Goal: Find contact information: Find contact information

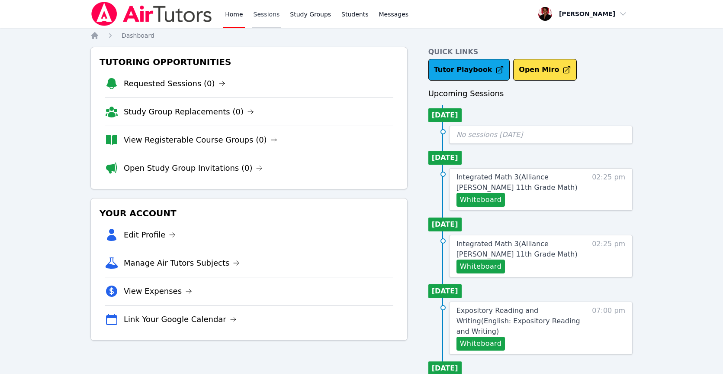
click at [252, 14] on link "Sessions" at bounding box center [267, 14] width 30 height 28
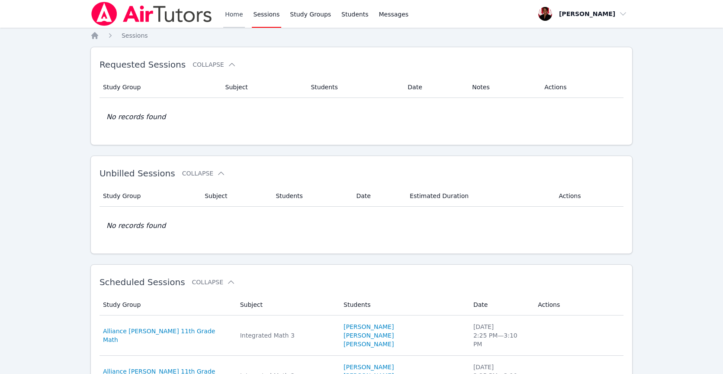
click at [240, 21] on link "Home" at bounding box center [233, 14] width 21 height 28
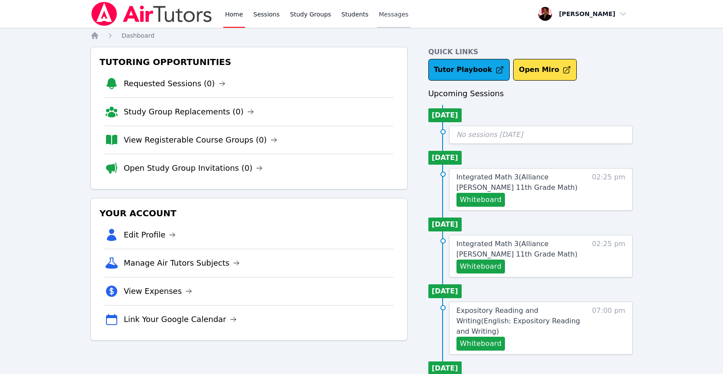
click at [379, 14] on span "Messages" at bounding box center [394, 14] width 30 height 9
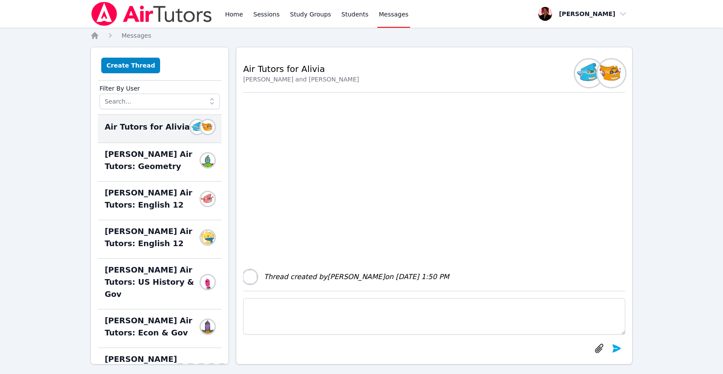
click at [367, 14] on div "Home Sessions Study Groups Students Messages" at bounding box center [316, 14] width 187 height 28
click at [360, 16] on link "Students" at bounding box center [355, 14] width 30 height 28
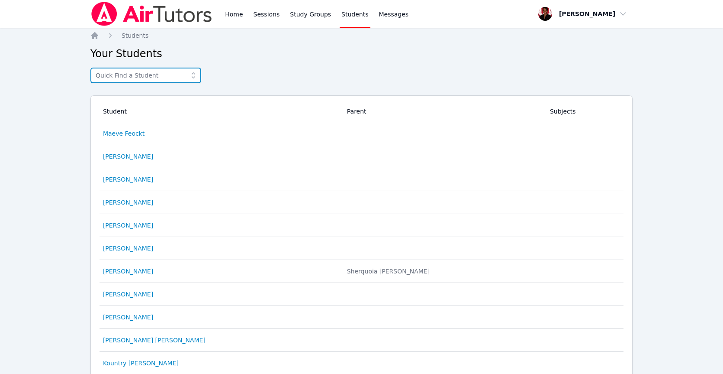
click at [177, 78] on input "text" at bounding box center [145, 76] width 111 height 16
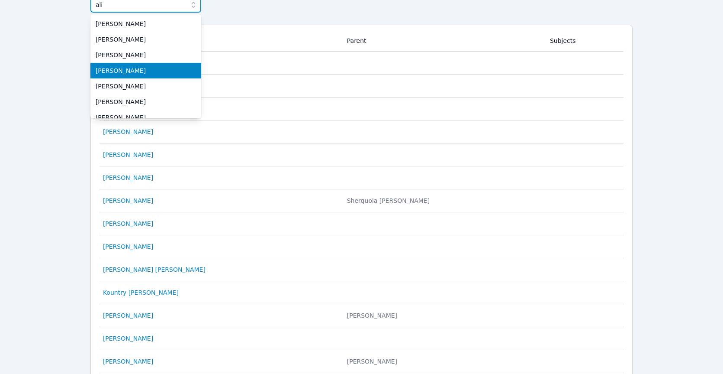
type input "ali"
click at [147, 68] on span "[PERSON_NAME]" at bounding box center [146, 70] width 100 height 9
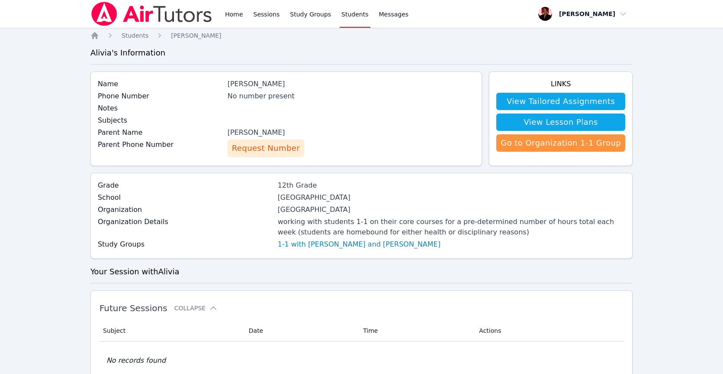
click at [260, 151] on span "Request Number" at bounding box center [266, 148] width 68 height 12
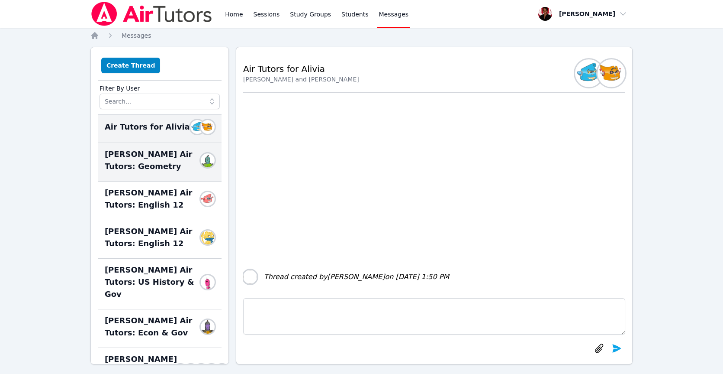
click at [145, 169] on span "Alivia Grant Air Tutors: Geometry" at bounding box center [155, 160] width 100 height 24
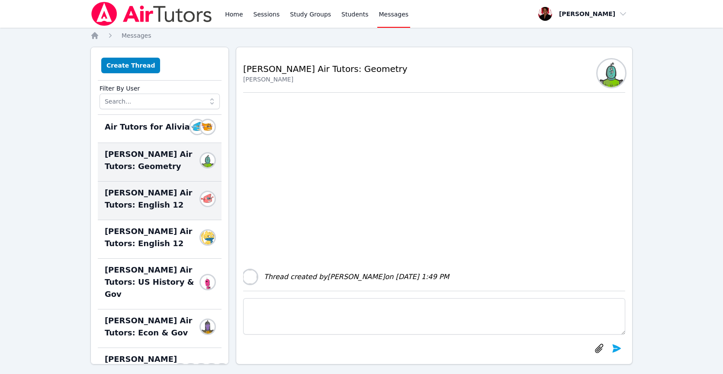
click at [142, 195] on span "Alivia Grant Air Tutors: English 12" at bounding box center [155, 199] width 100 height 24
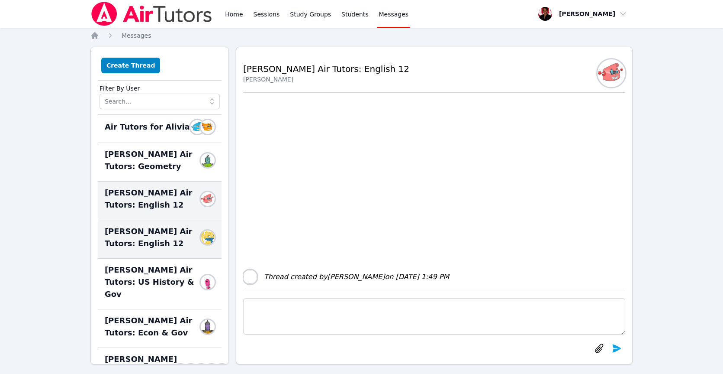
click at [144, 225] on span "Alivia Grant Air Tutors: English 12" at bounding box center [155, 237] width 100 height 24
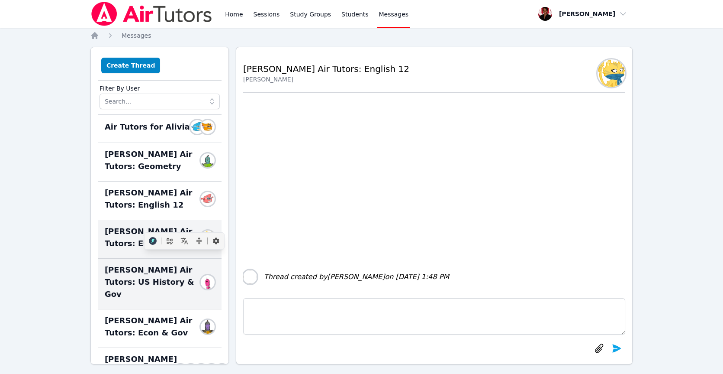
click at [145, 276] on span "Alivia Grant Air Tutors: US History & Gov" at bounding box center [155, 282] width 100 height 36
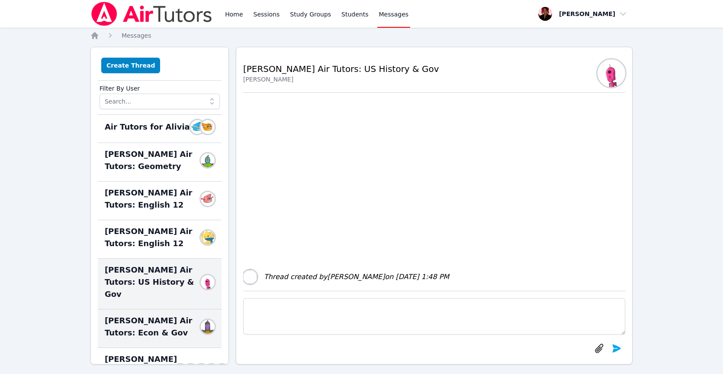
click at [152, 314] on span "Alivia Grant Air Tutors: Econ & Gov" at bounding box center [155, 326] width 100 height 24
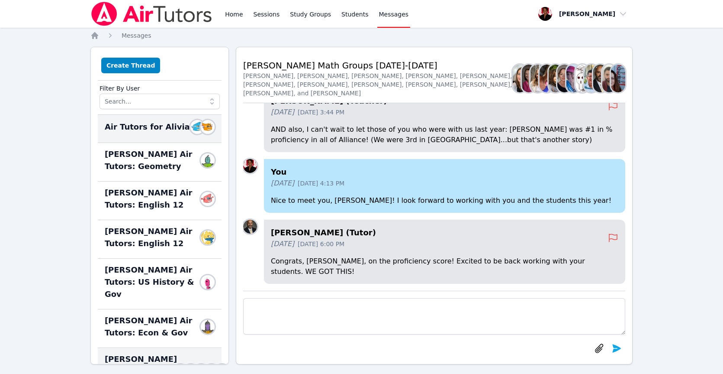
click at [154, 129] on span "Air Tutors for Alivia" at bounding box center [147, 127] width 85 height 12
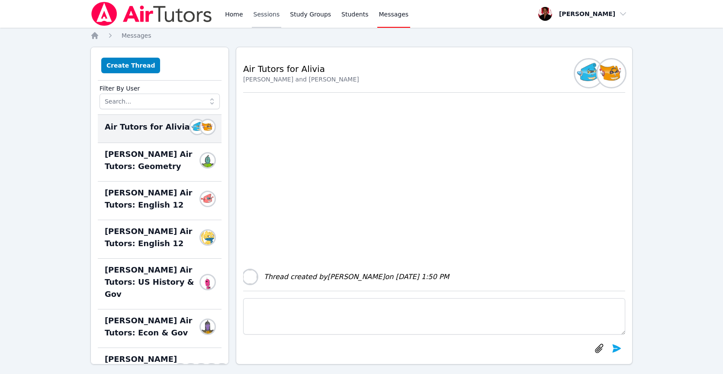
click at [261, 11] on link "Sessions" at bounding box center [267, 14] width 30 height 28
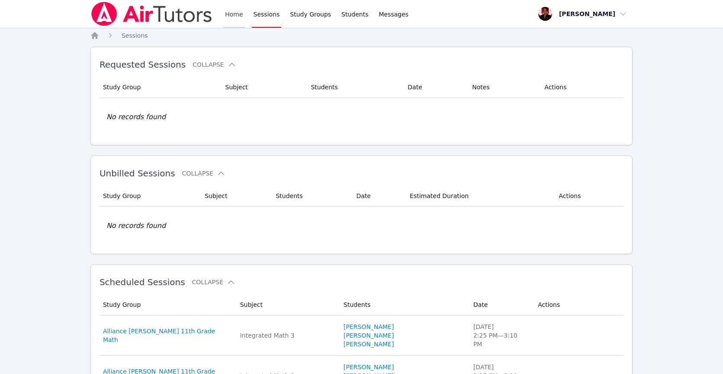
click at [237, 13] on link "Home" at bounding box center [233, 14] width 21 height 28
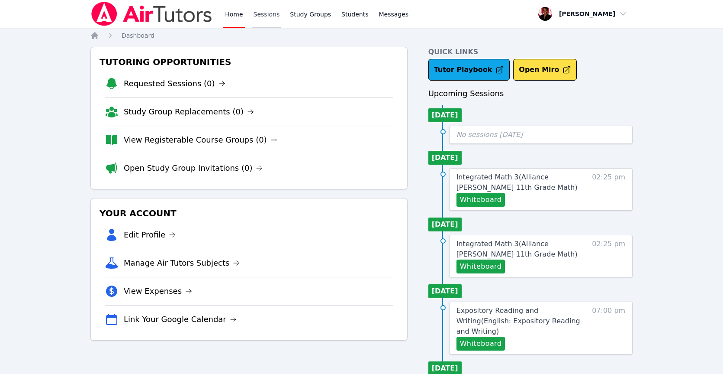
click at [268, 14] on link "Sessions" at bounding box center [267, 14] width 30 height 28
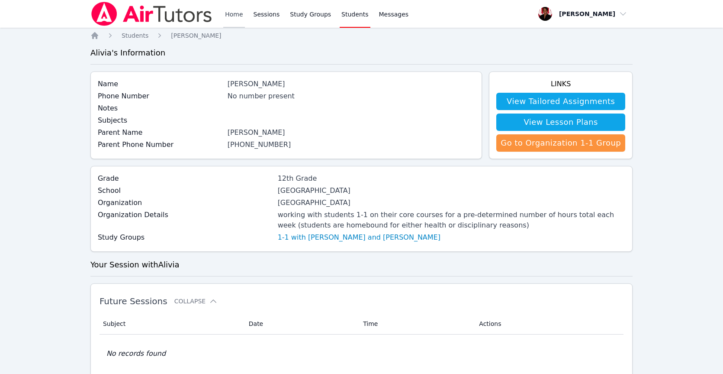
click at [229, 13] on link "Home" at bounding box center [233, 14] width 21 height 28
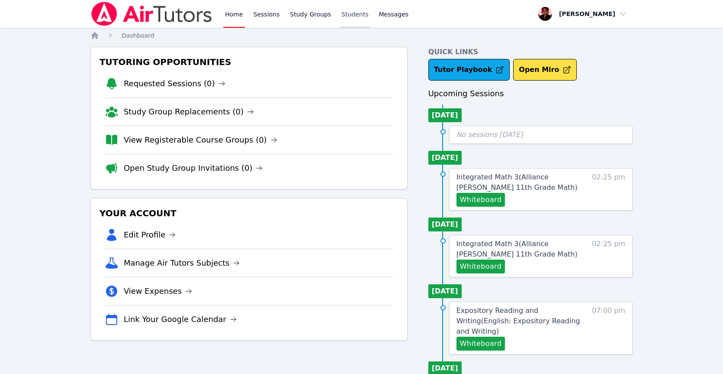
click at [349, 13] on link "Students" at bounding box center [355, 14] width 30 height 28
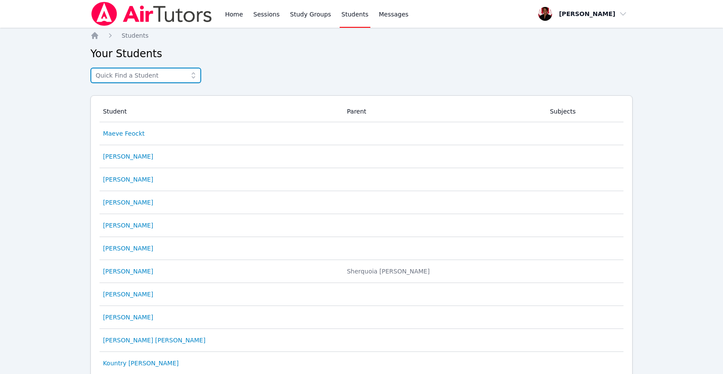
click at [174, 77] on input "text" at bounding box center [145, 76] width 111 height 16
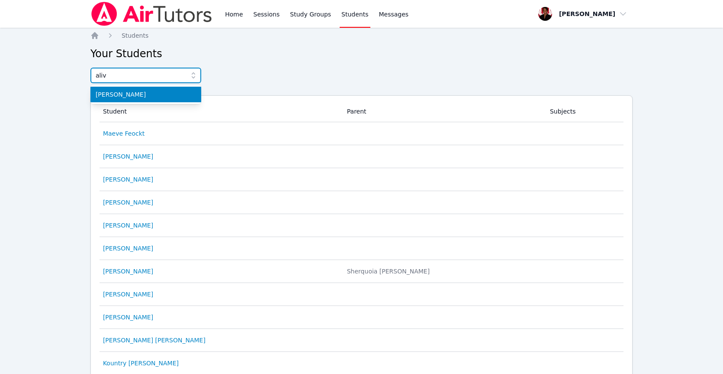
type input "aliv"
click at [121, 97] on span "[PERSON_NAME]" at bounding box center [146, 94] width 100 height 9
